Goal: Book appointment/travel/reservation

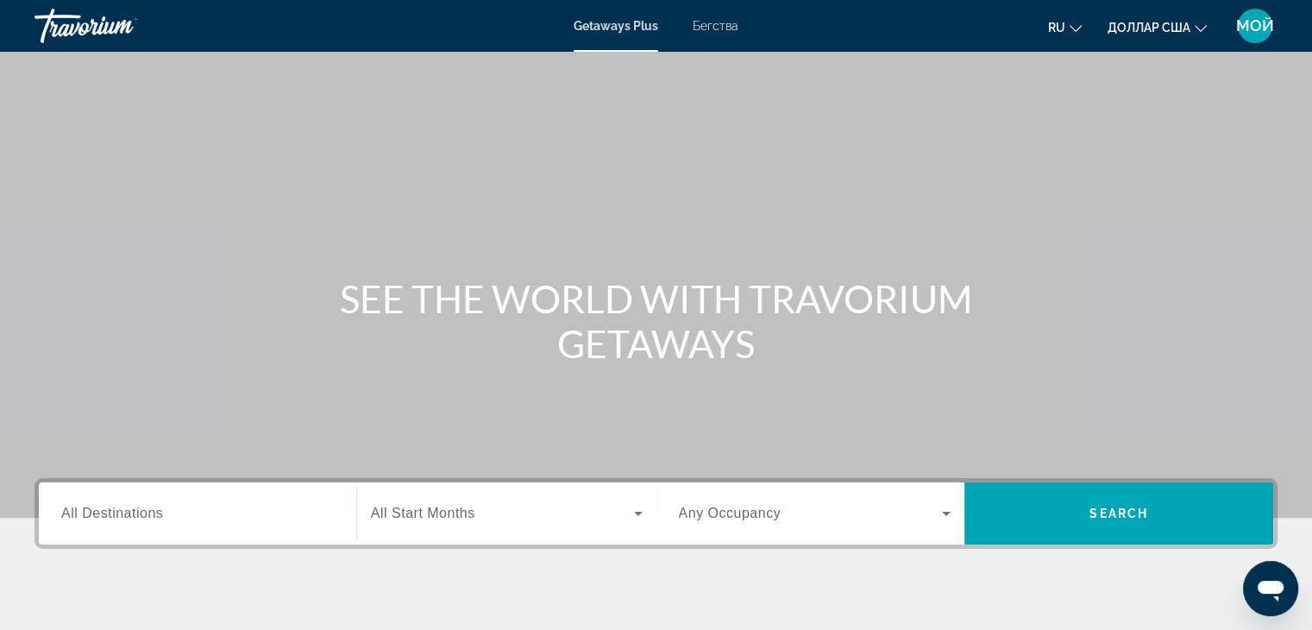
click at [725, 28] on font "Бегства" at bounding box center [716, 26] width 46 height 14
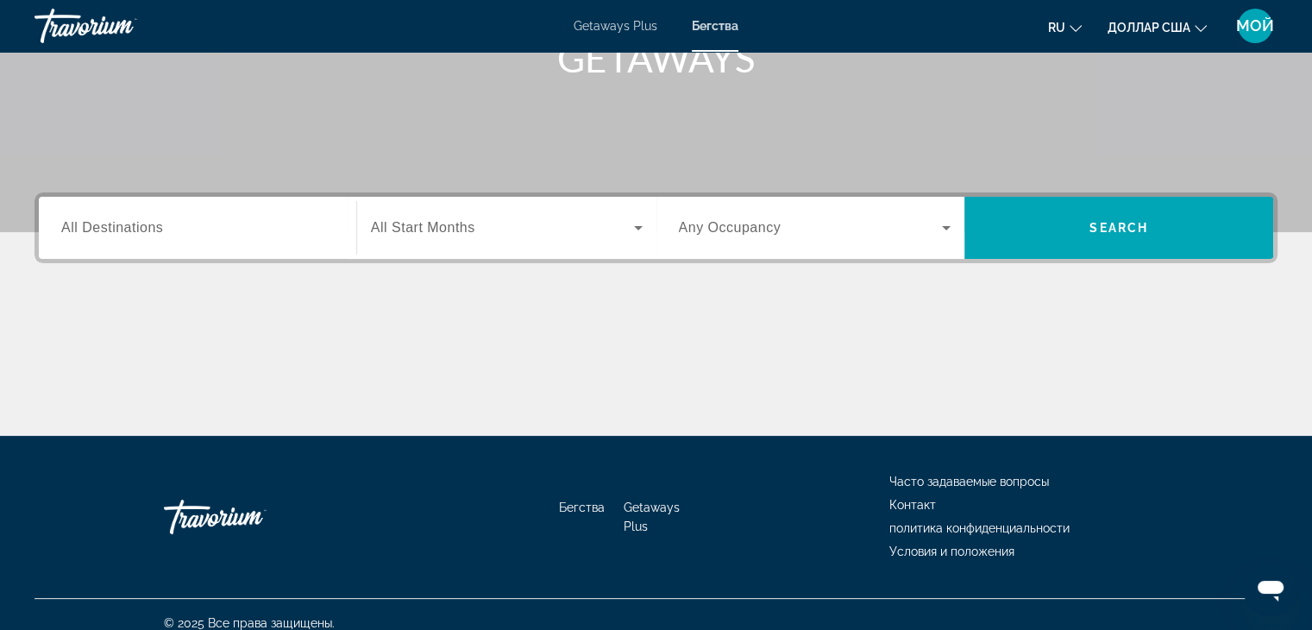
scroll to position [303, 0]
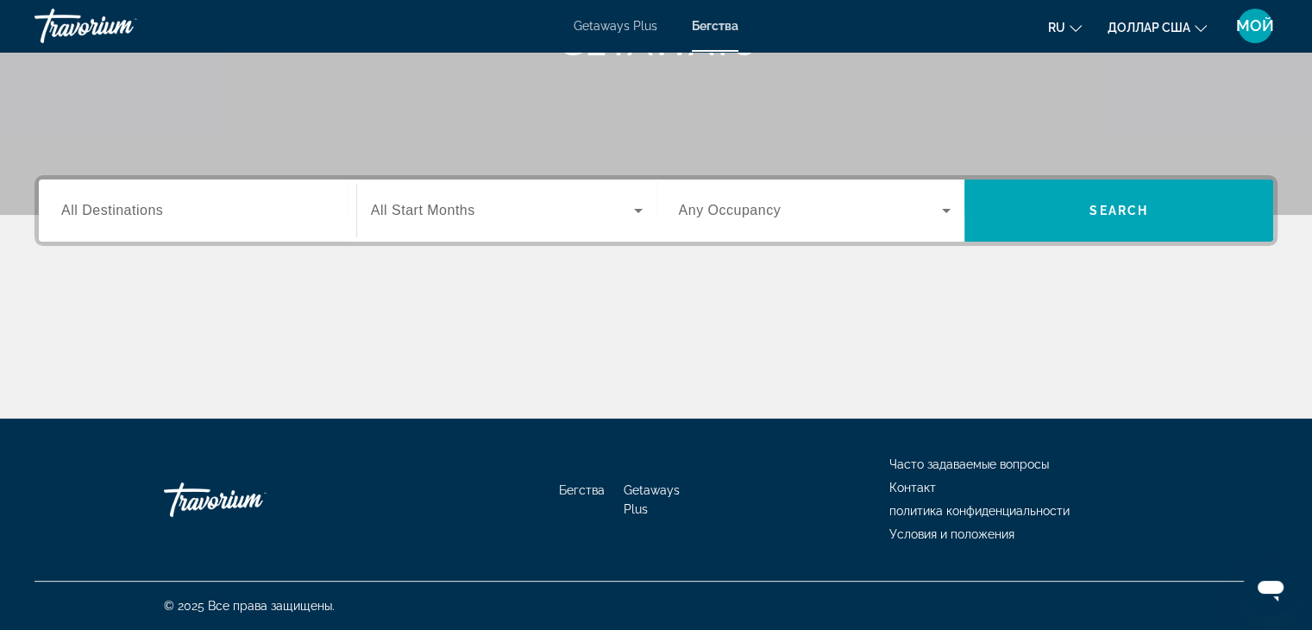
click at [1077, 32] on button "ru English Español Français Italiano Português русский" at bounding box center [1065, 27] width 34 height 25
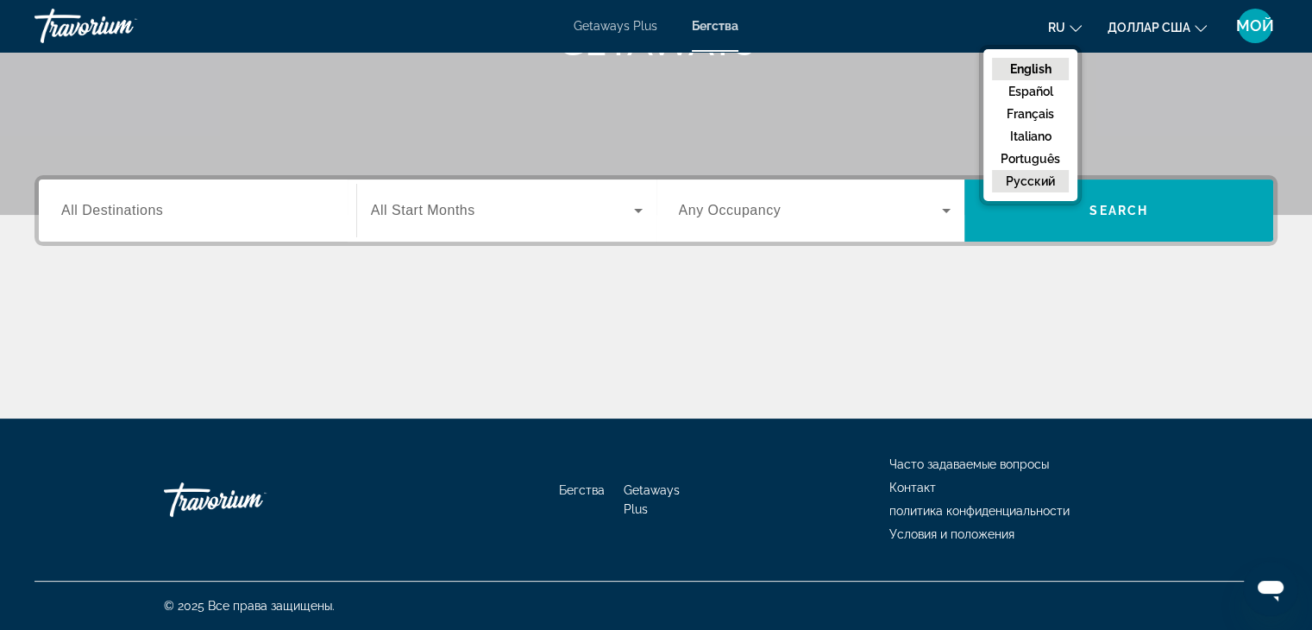
click at [1018, 173] on button "русский" at bounding box center [1030, 181] width 77 height 22
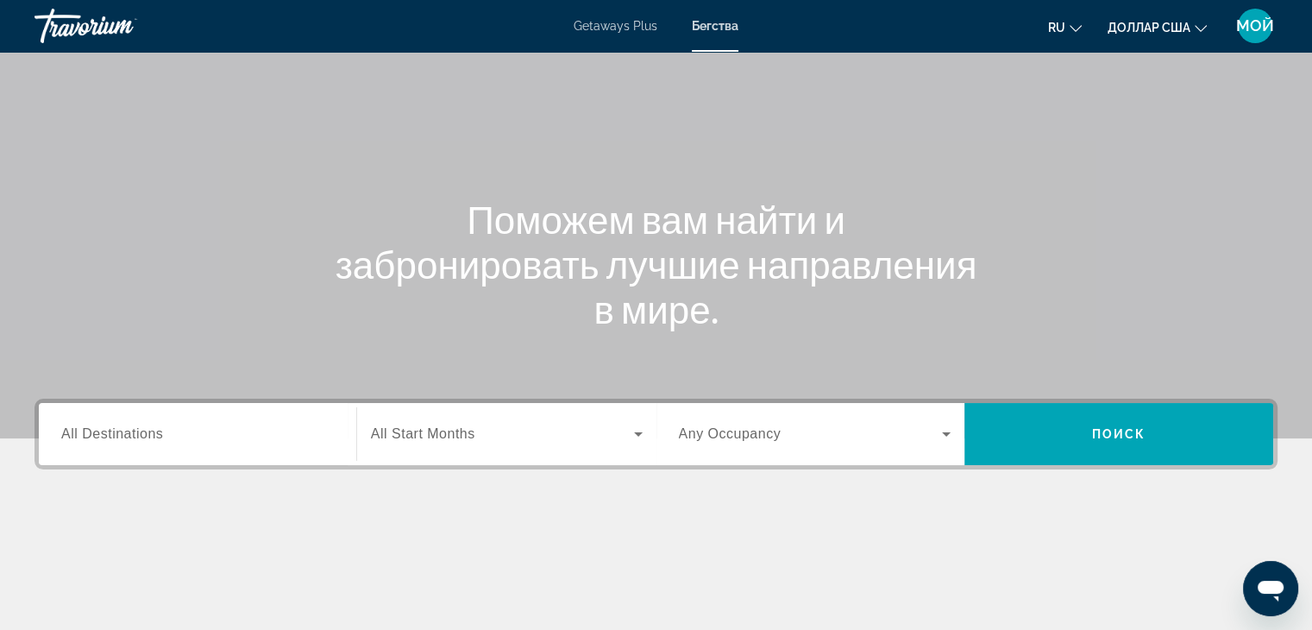
scroll to position [86, 0]
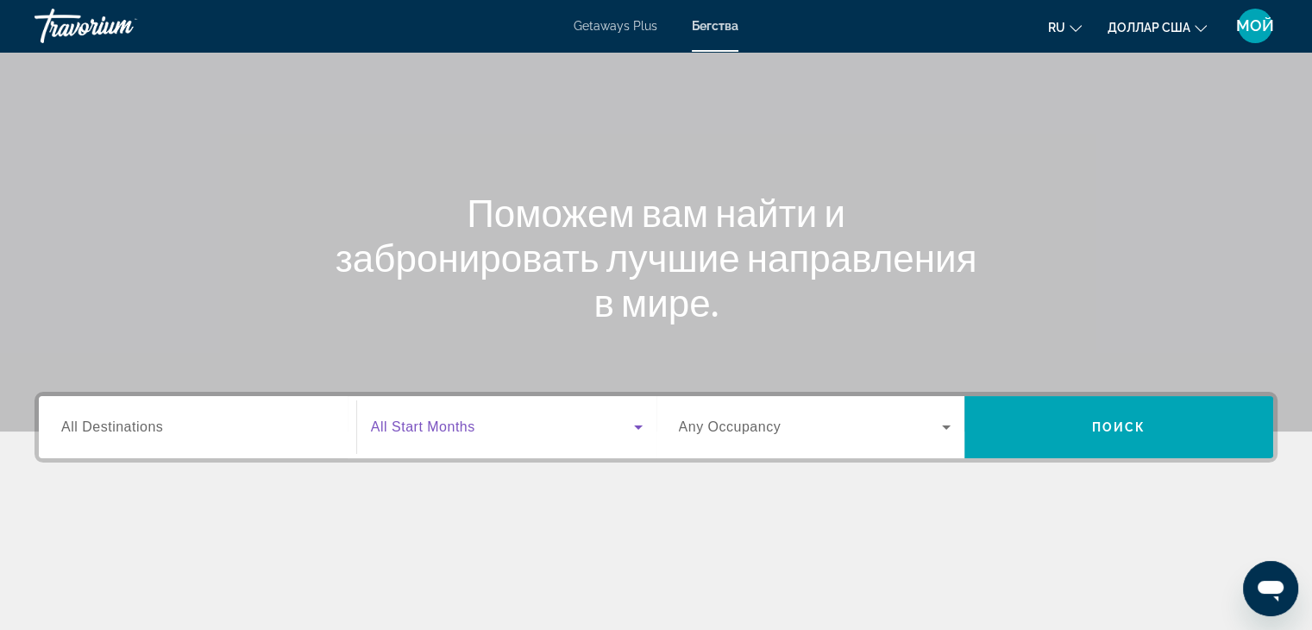
click at [638, 429] on icon "Search widget" at bounding box center [638, 427] width 9 height 4
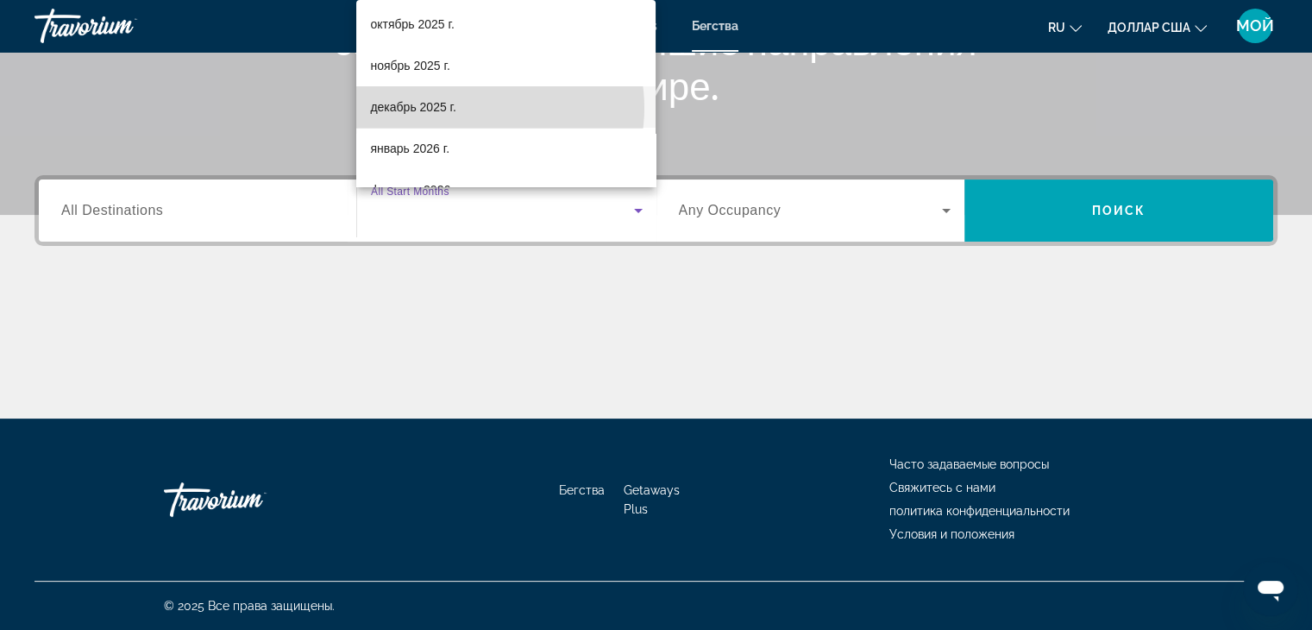
click at [471, 107] on mat-option "декабрь 2025 г." at bounding box center [505, 106] width 299 height 41
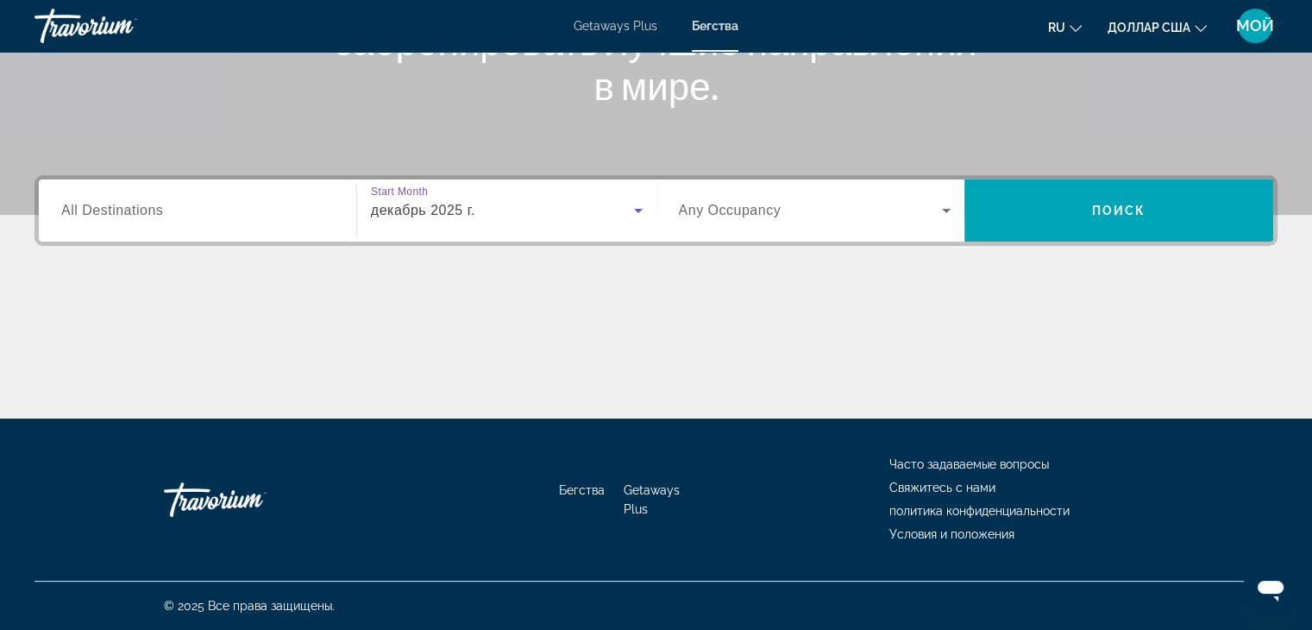
click at [946, 214] on icon "Search widget" at bounding box center [946, 210] width 21 height 21
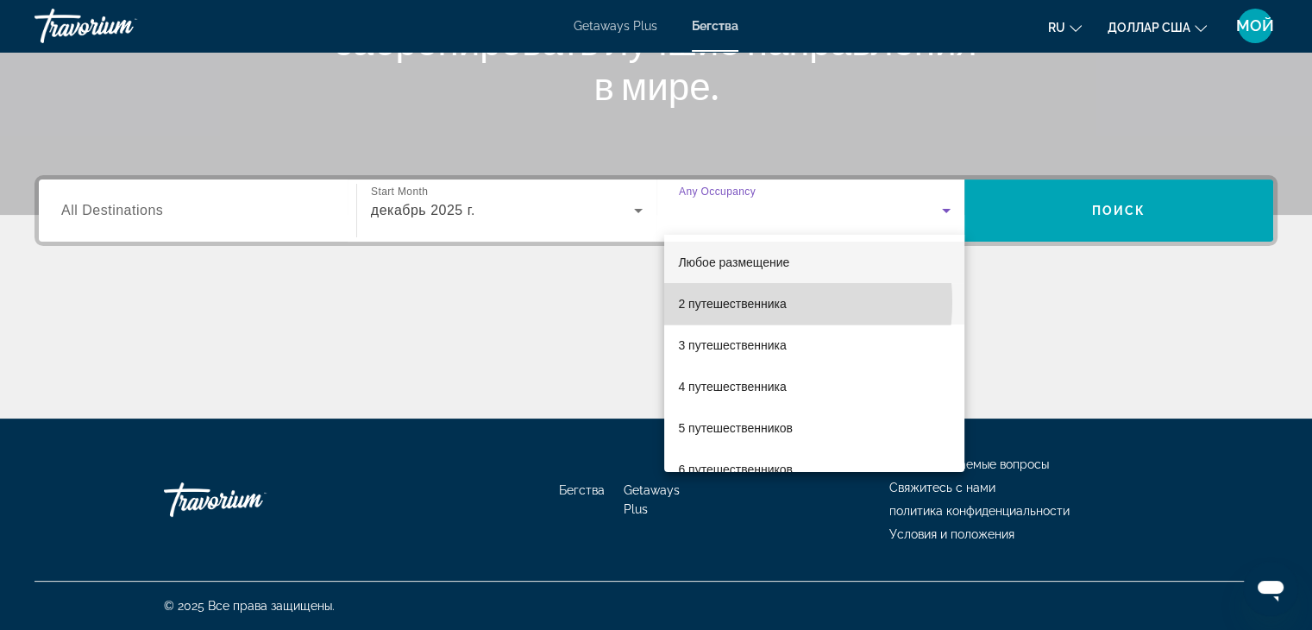
click at [742, 302] on font "2 путешественника" at bounding box center [732, 304] width 108 height 14
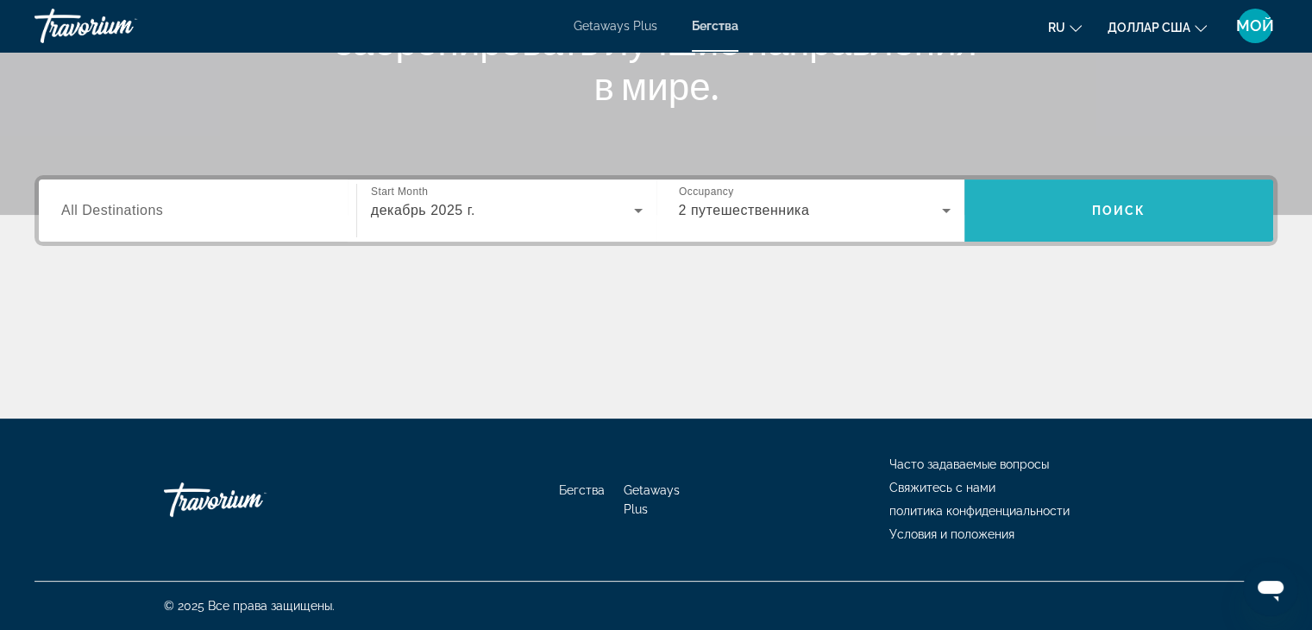
click at [1075, 208] on span "Search widget" at bounding box center [1119, 210] width 309 height 41
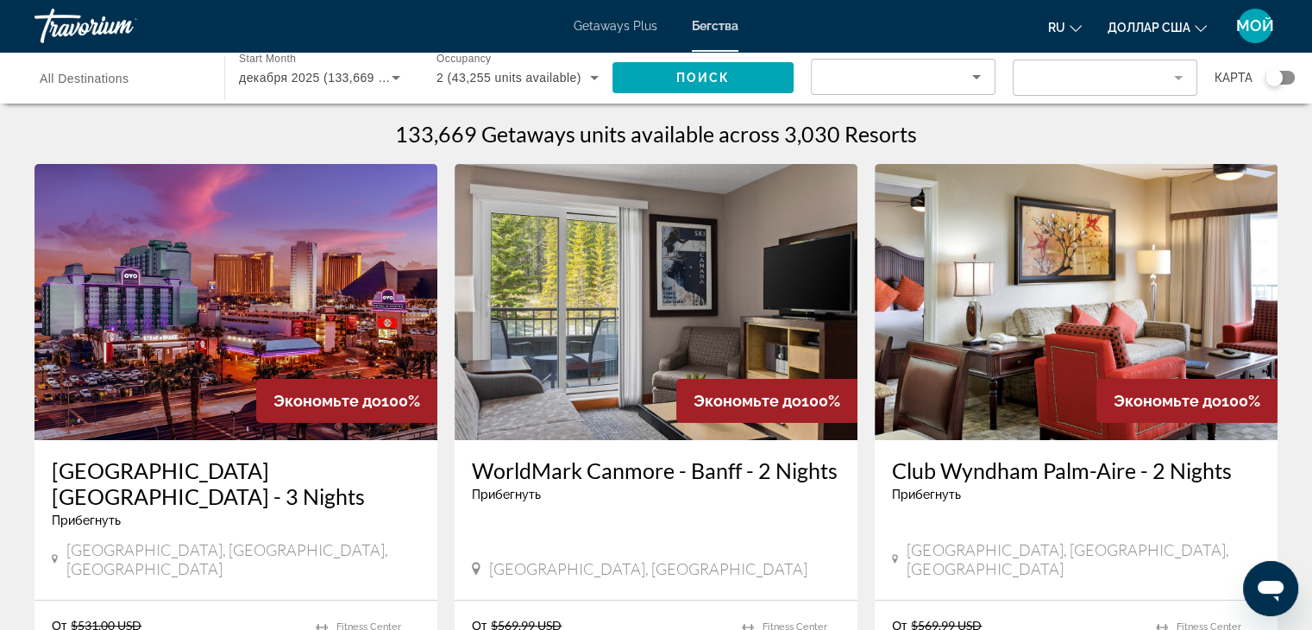
click at [183, 77] on input "Destination All Destinations" at bounding box center [121, 78] width 162 height 21
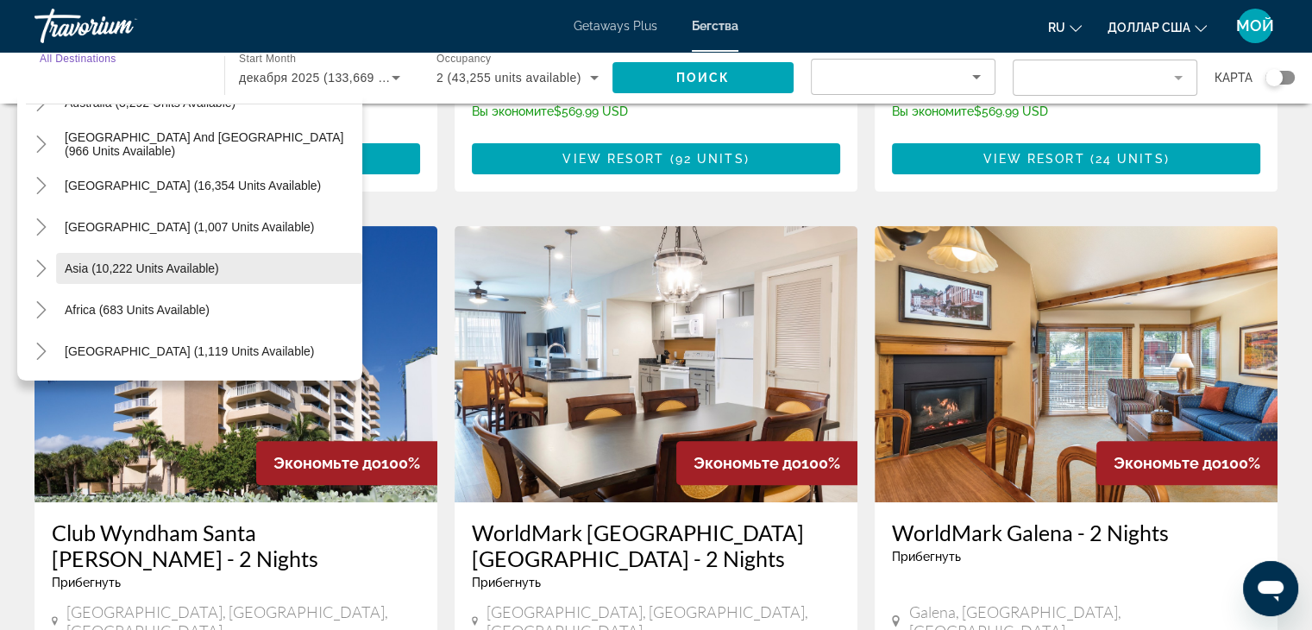
scroll to position [604, 0]
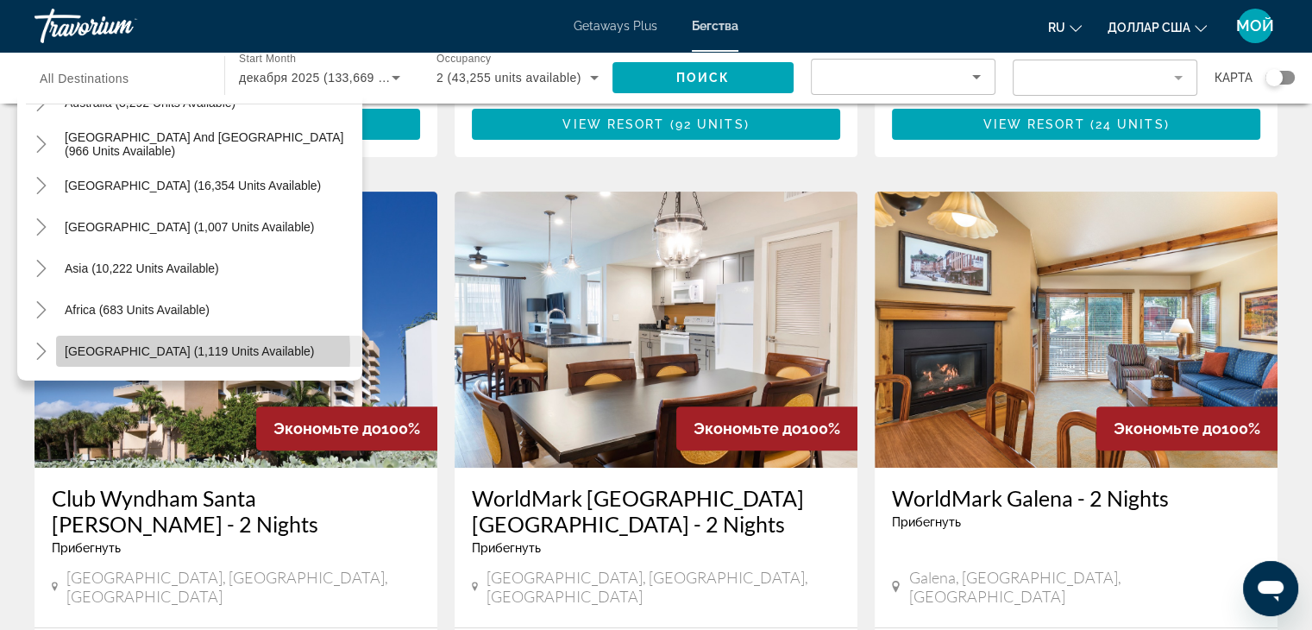
click at [178, 353] on span "[GEOGRAPHIC_DATA] (1,119 units available)" at bounding box center [189, 351] width 249 height 14
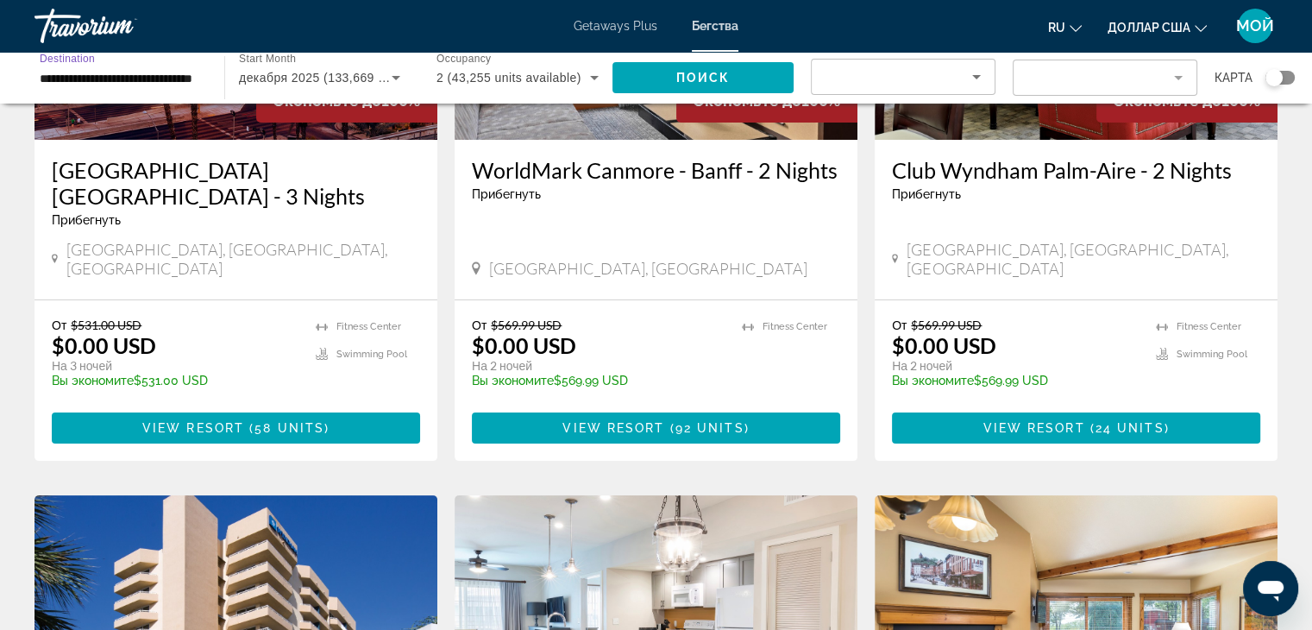
scroll to position [259, 0]
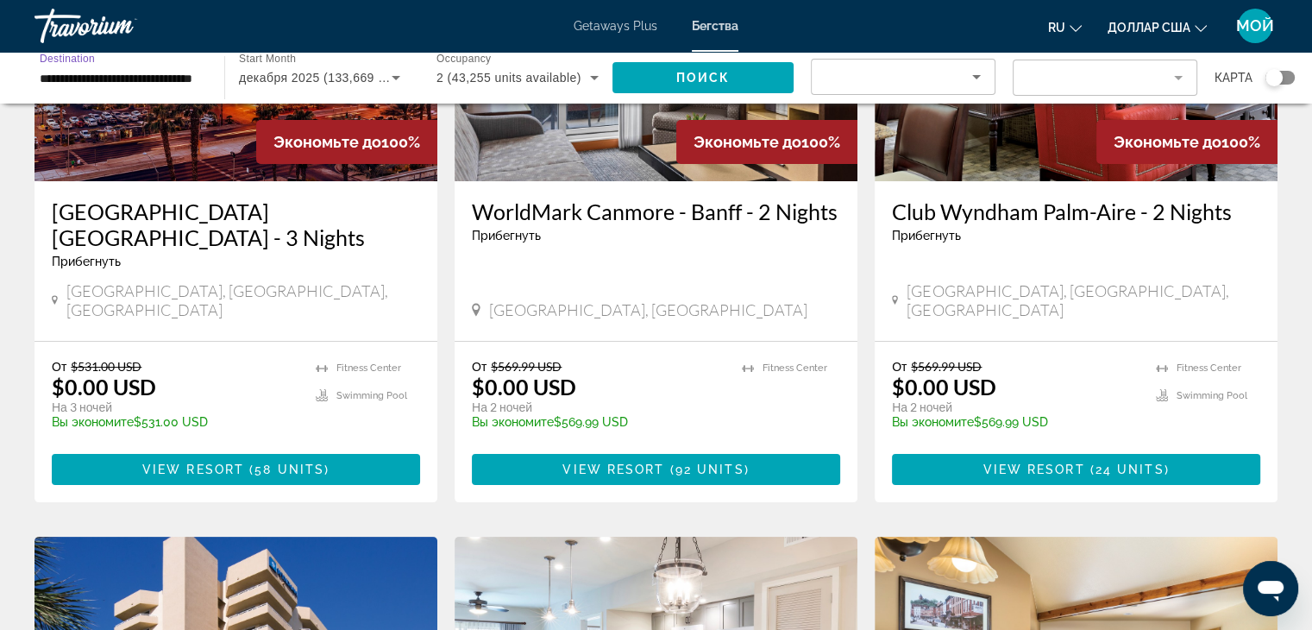
click at [207, 81] on div "**********" at bounding box center [121, 77] width 190 height 49
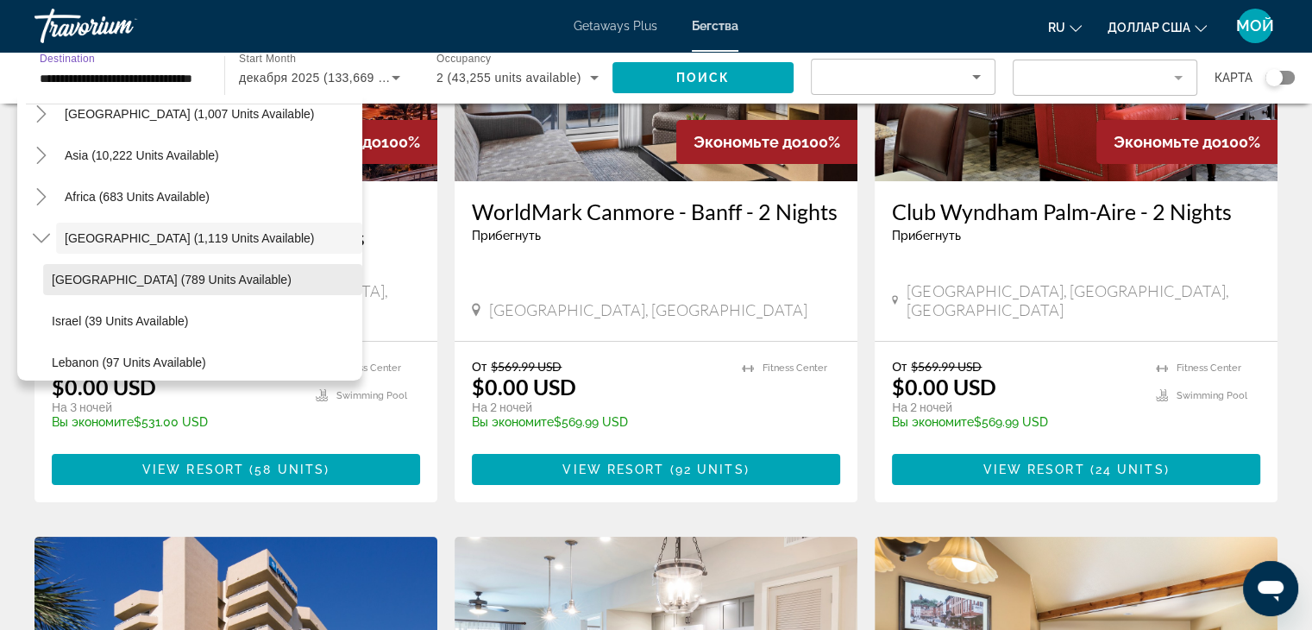
scroll to position [0, 0]
click at [207, 285] on span "Search widget" at bounding box center [202, 279] width 319 height 41
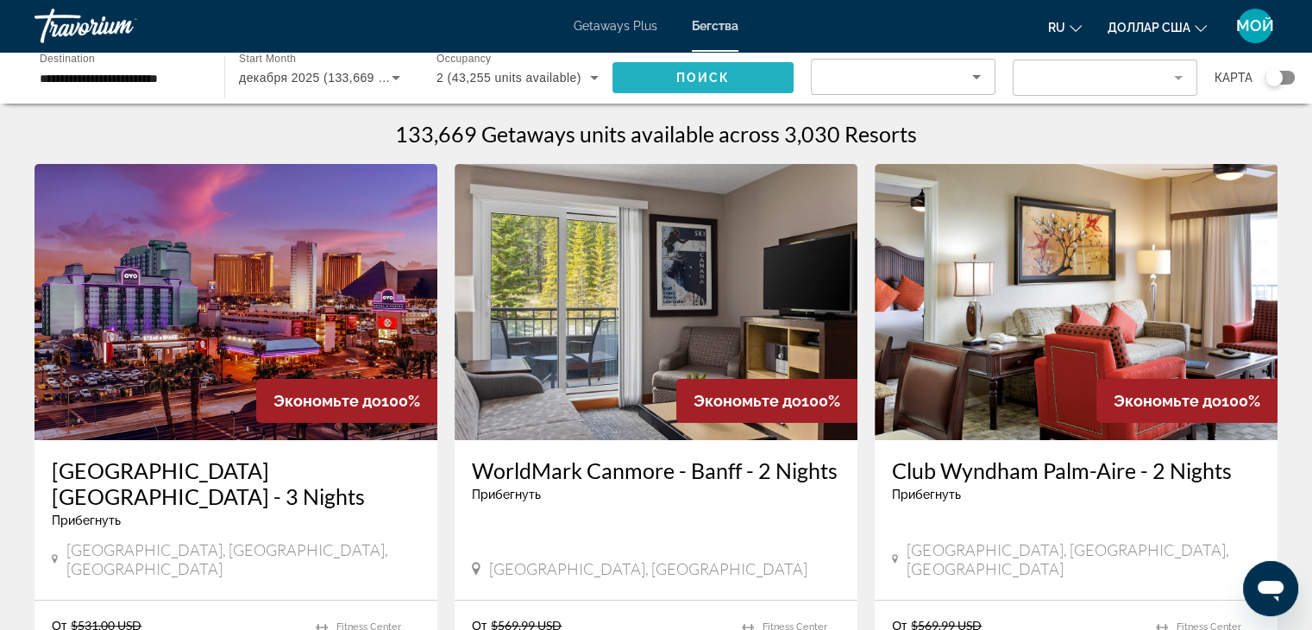
click at [658, 76] on span "Search widget" at bounding box center [703, 77] width 181 height 41
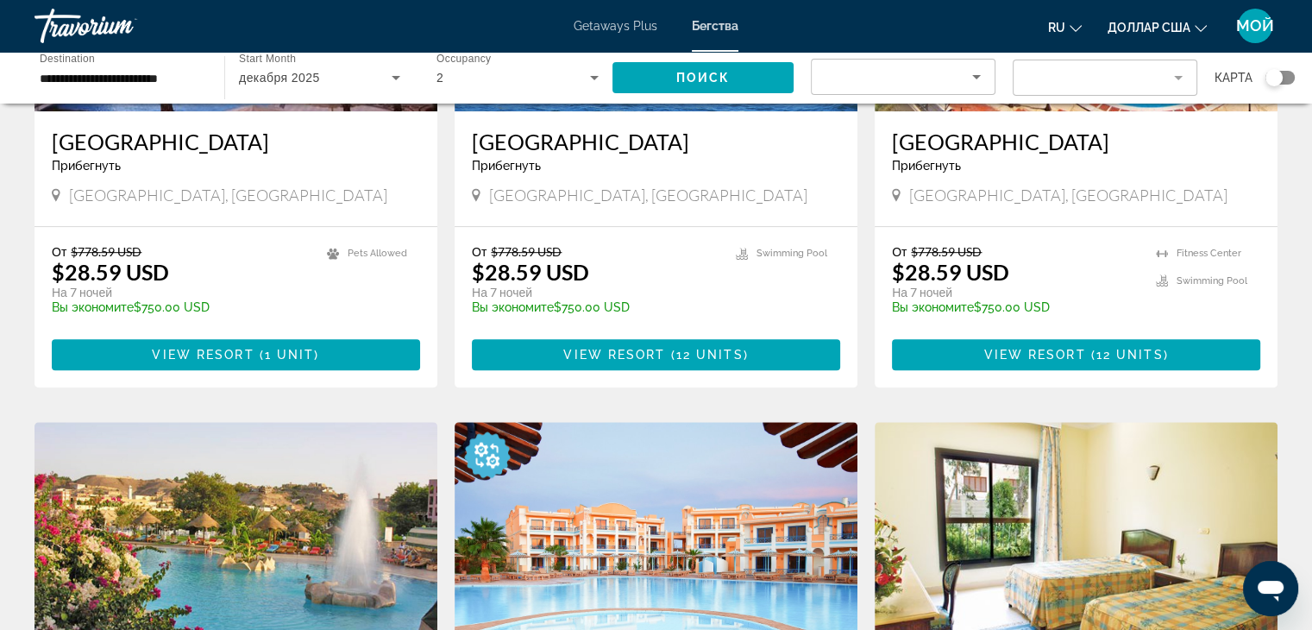
scroll to position [690, 0]
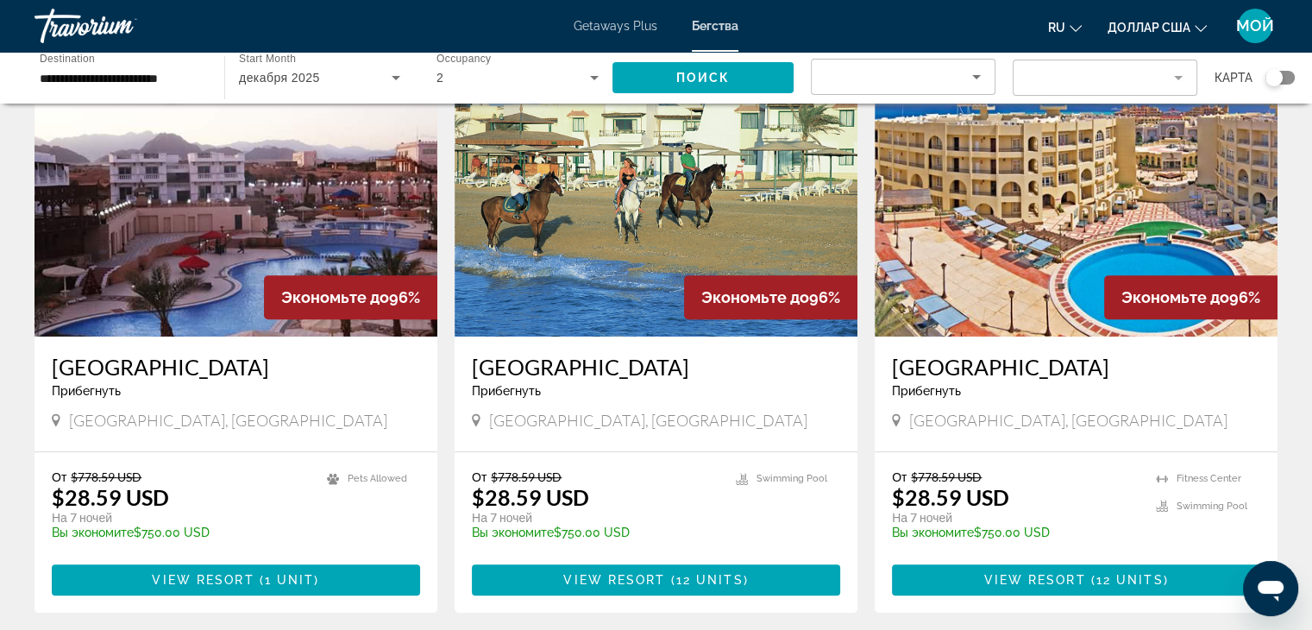
click at [202, 78] on div "**********" at bounding box center [121, 77] width 190 height 49
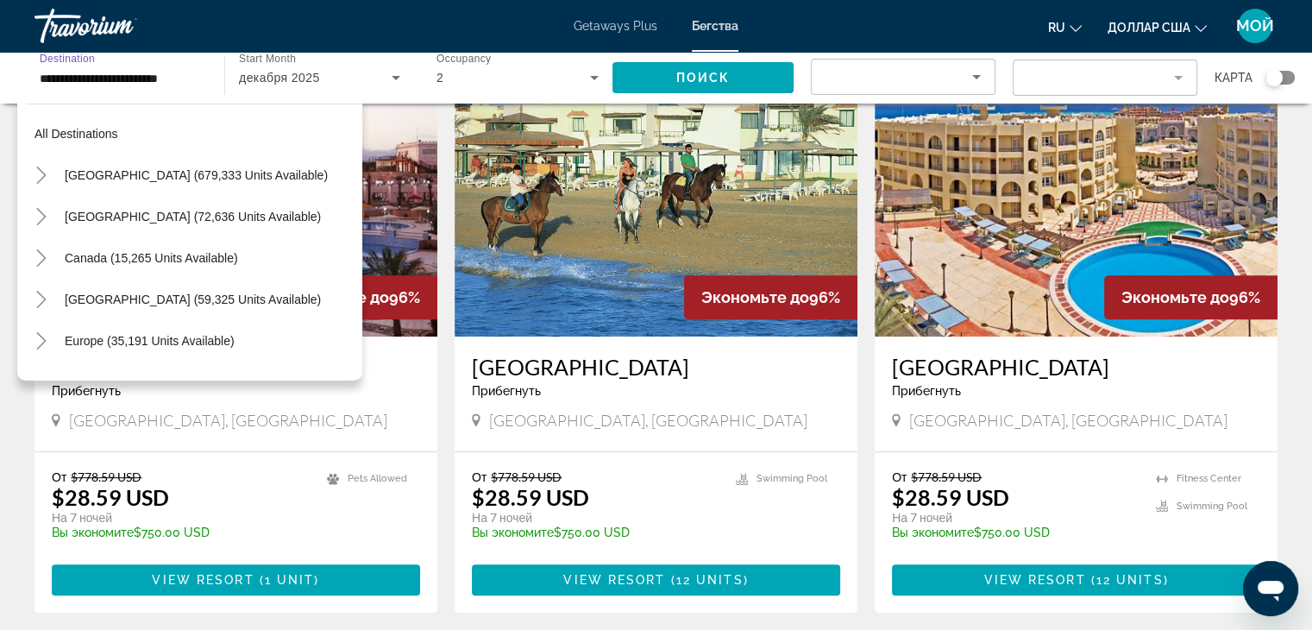
scroll to position [434, 0]
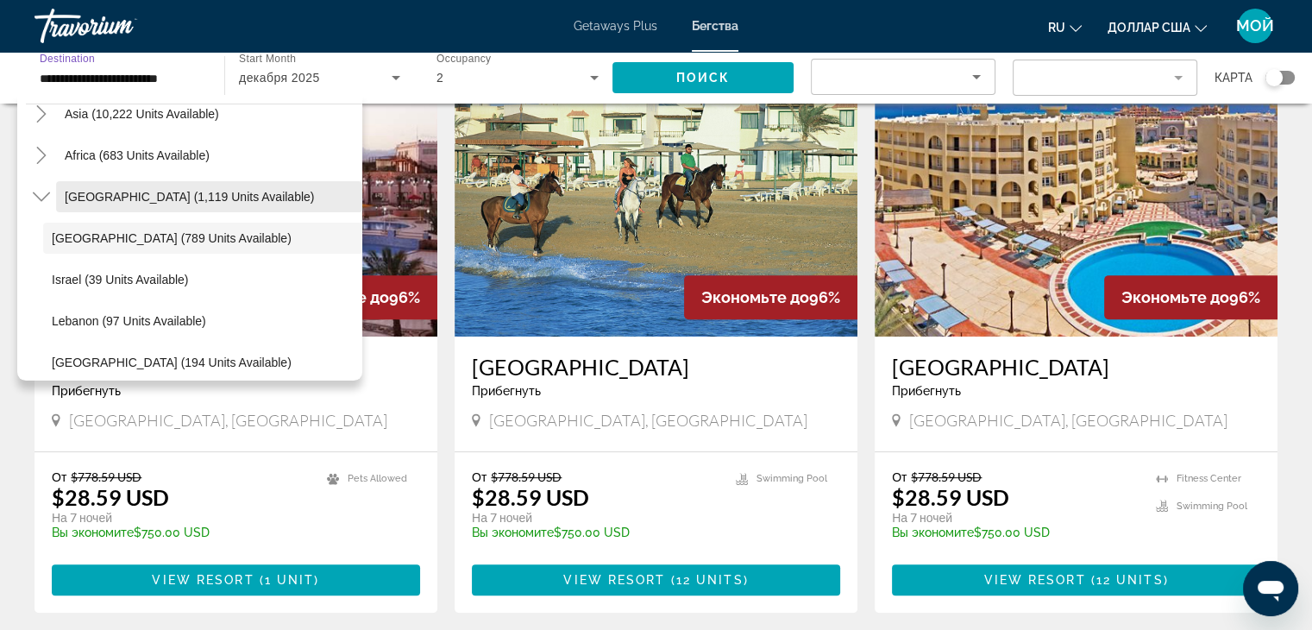
click at [230, 200] on span "[GEOGRAPHIC_DATA] (1,119 units available)" at bounding box center [189, 197] width 249 height 14
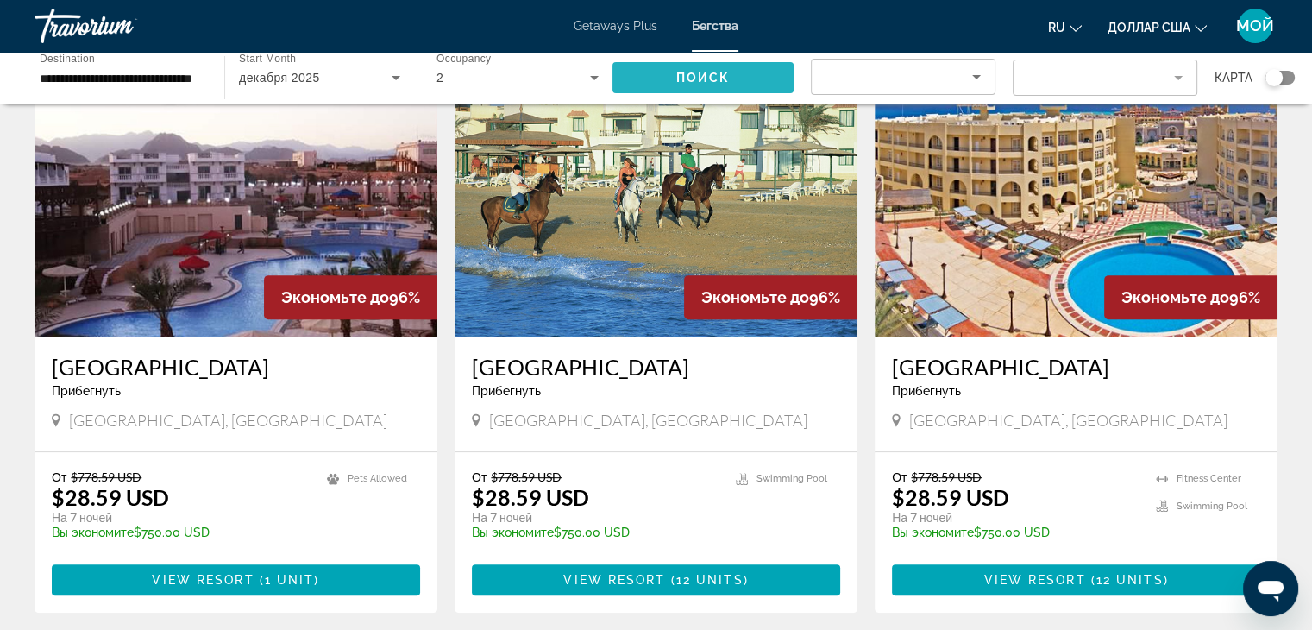
click at [659, 77] on span "Search widget" at bounding box center [703, 77] width 181 height 41
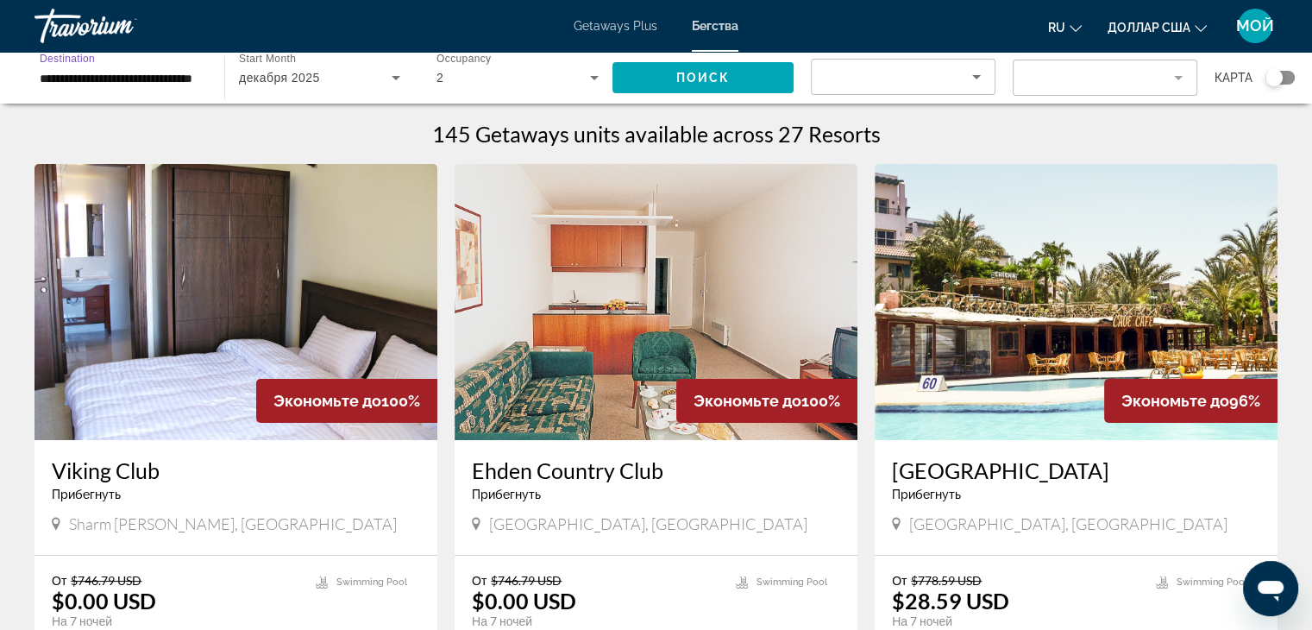
click at [186, 73] on input "**********" at bounding box center [121, 78] width 162 height 21
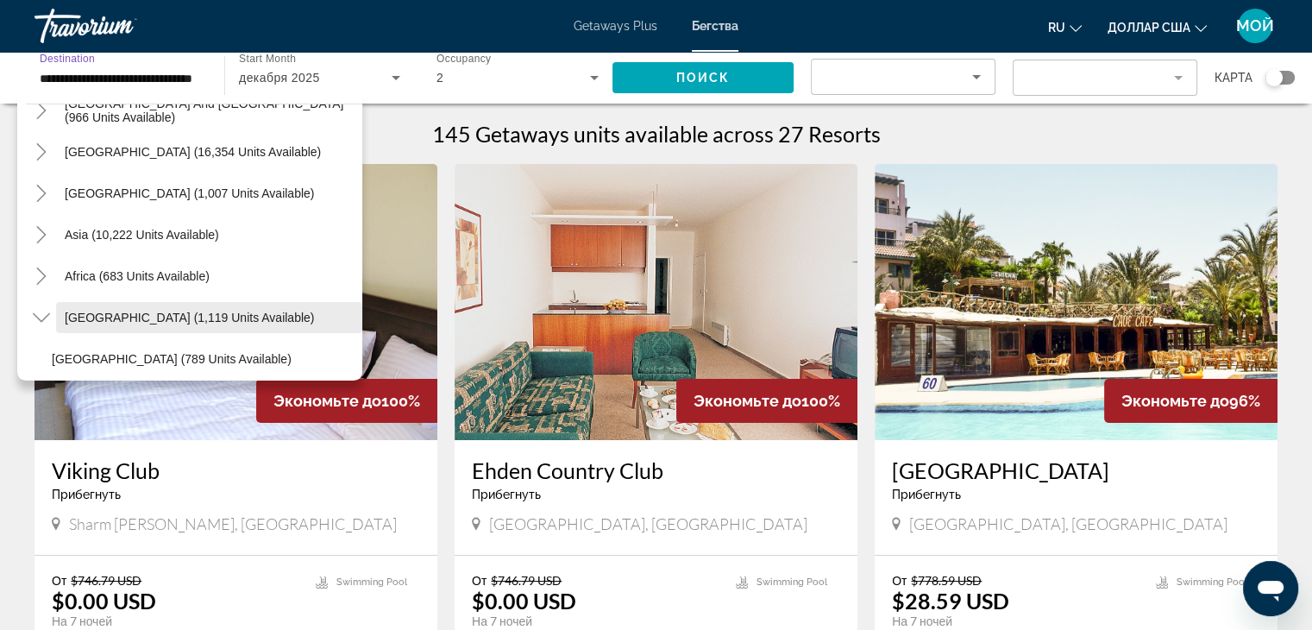
scroll to position [306, 0]
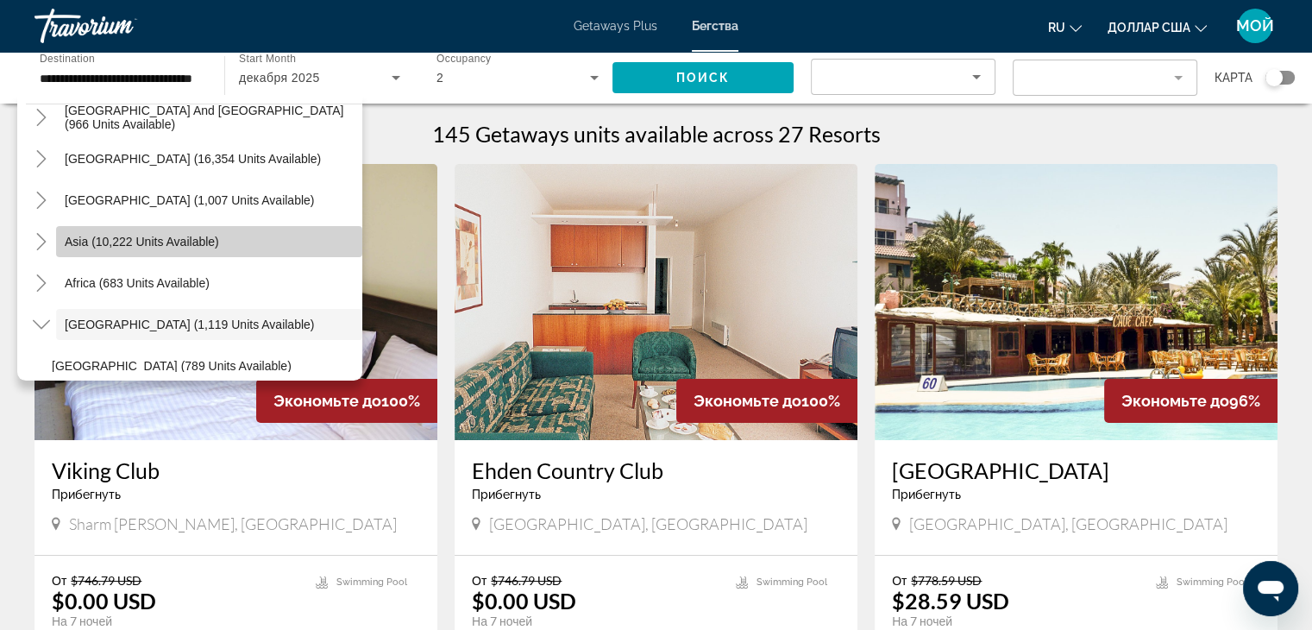
click at [214, 242] on span "Asia (10,222 units available)" at bounding box center [142, 242] width 154 height 14
type input "**********"
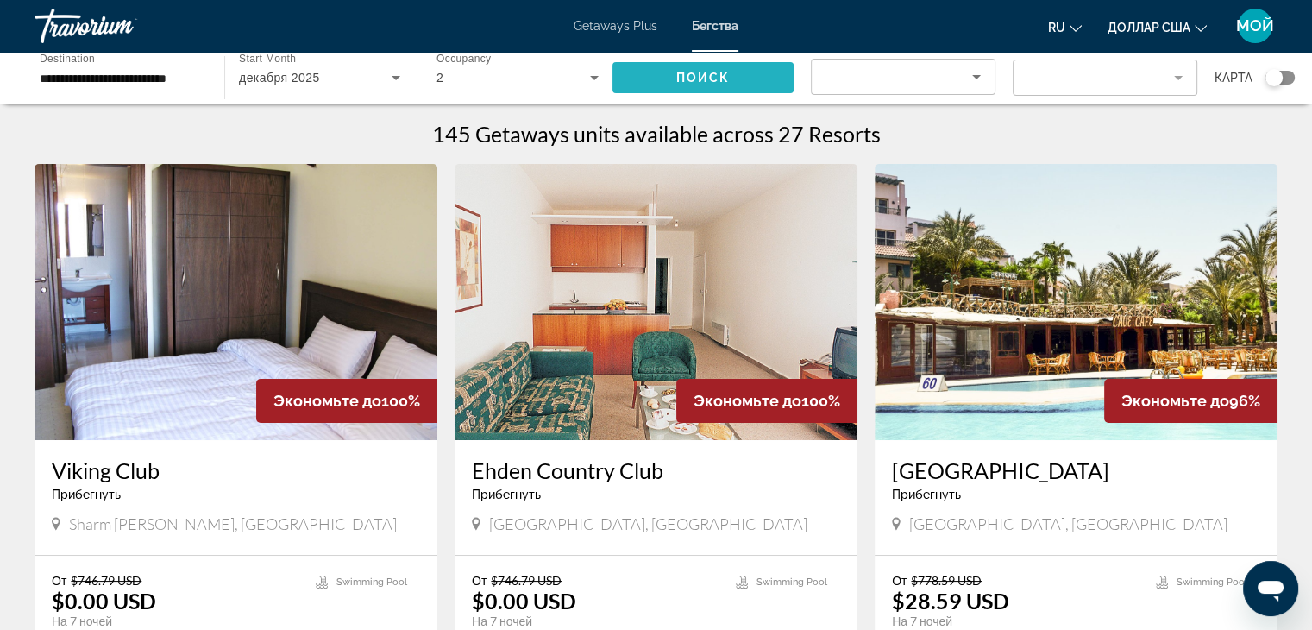
click at [638, 70] on span "Search widget" at bounding box center [703, 77] width 181 height 41
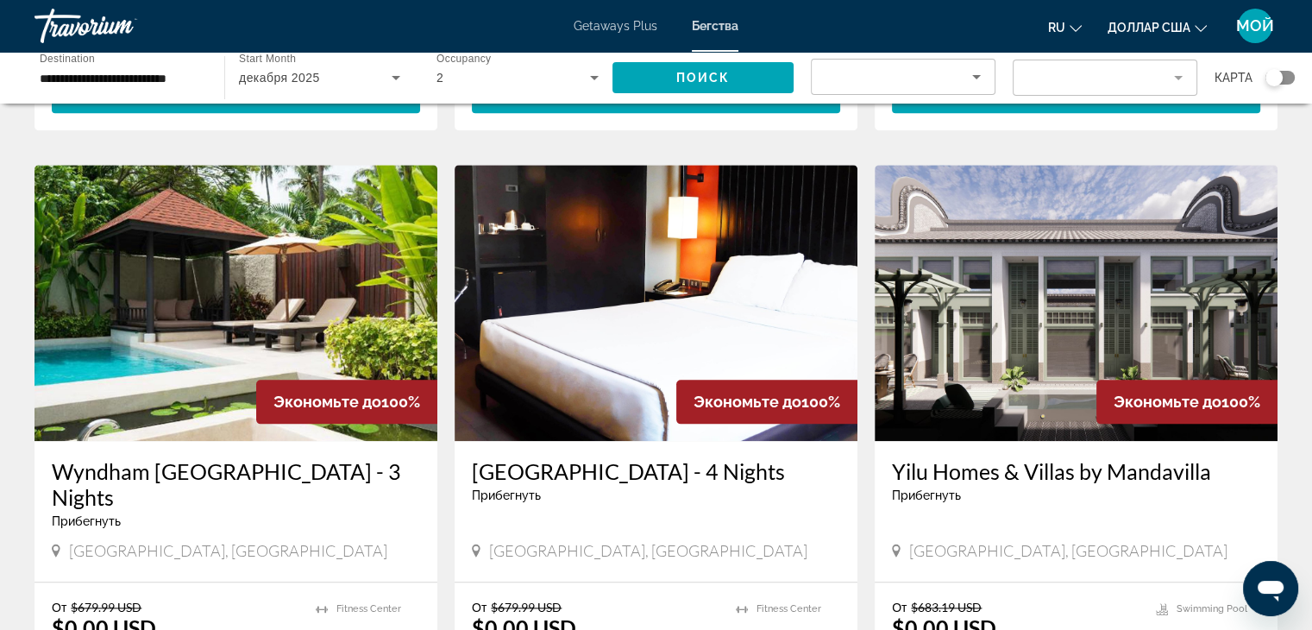
scroll to position [1812, 0]
